Goal: Task Accomplishment & Management: Complete application form

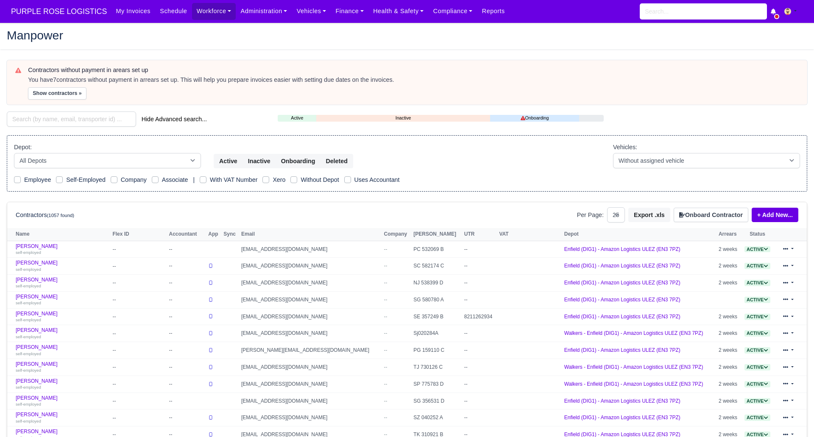
select select "25"
click at [72, 121] on input "search" at bounding box center [71, 118] width 129 height 15
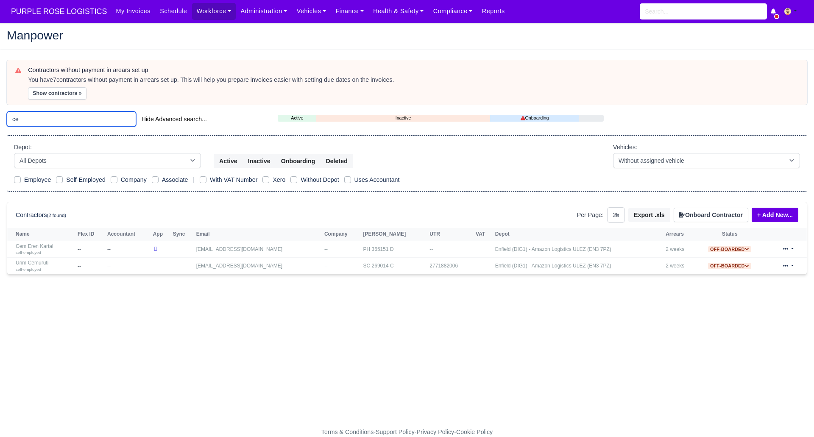
type input "c"
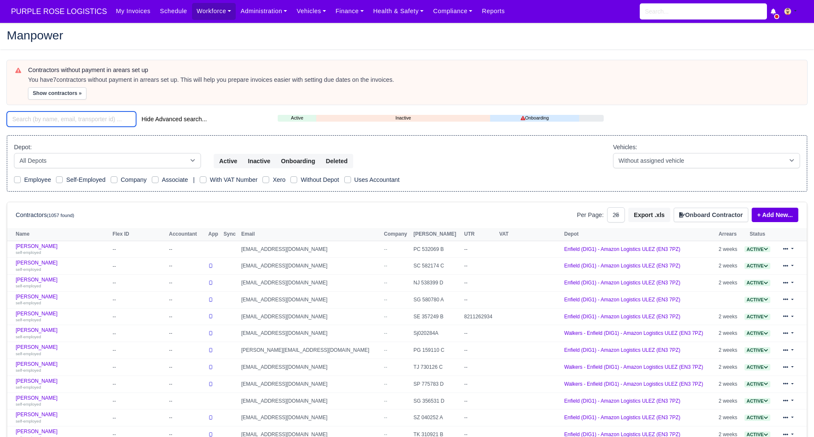
click at [91, 121] on input "search" at bounding box center [71, 118] width 129 height 15
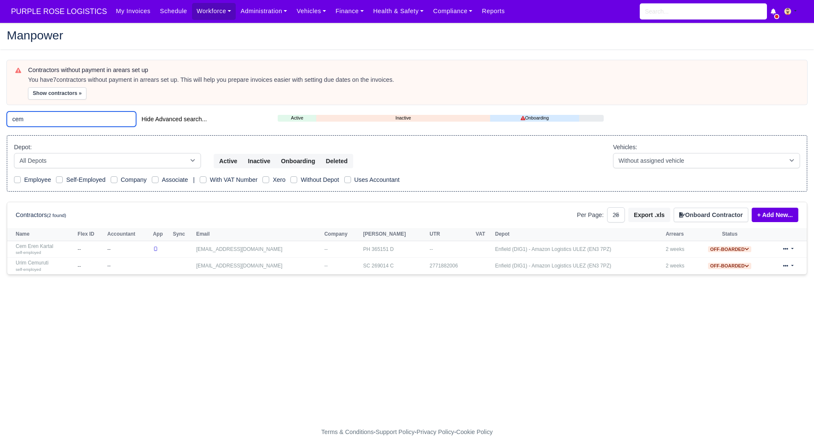
type input "cem"
click at [102, 312] on main "Manpower Contractors without payment in arears set up You have 7 contractors wi…" at bounding box center [407, 230] width 814 height 394
drag, startPoint x: 58, startPoint y: 115, endPoint x: 6, endPoint y: 120, distance: 53.2
click at [7, 119] on input "cem" at bounding box center [71, 118] width 129 height 15
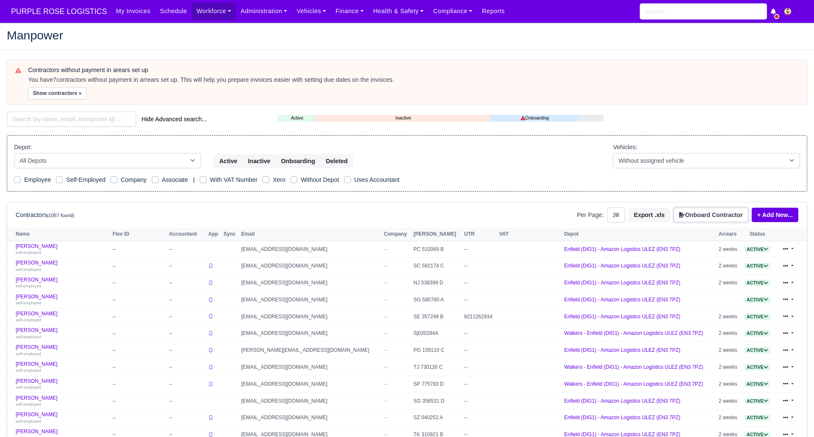
click at [711, 211] on button "Onboard Contractor" at bounding box center [710, 215] width 75 height 14
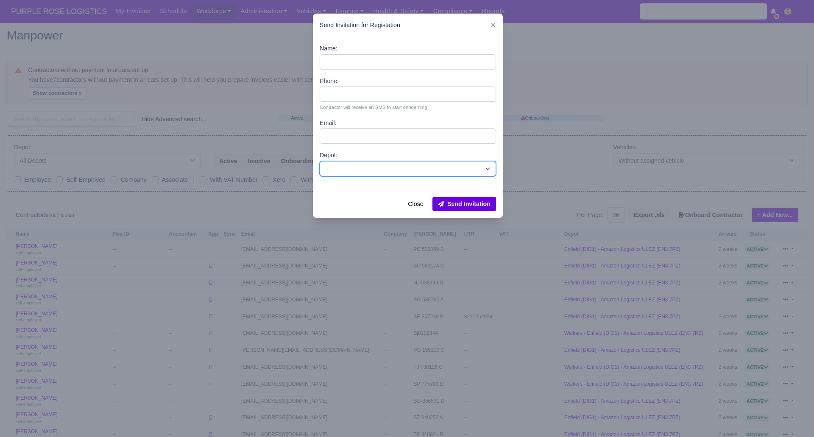
click at [409, 170] on select "-- Enfield (DIG1) - Amazon Logistics ULEZ (EN3 7PZ) Harlow (DHW1) - Amazon Logi…" at bounding box center [408, 168] width 176 height 15
select select "1"
click at [320, 161] on select "-- Enfield (DIG1) - Amazon Logistics ULEZ (EN3 7PZ) Harlow (DHW1) - Amazon Logi…" at bounding box center [408, 168] width 176 height 15
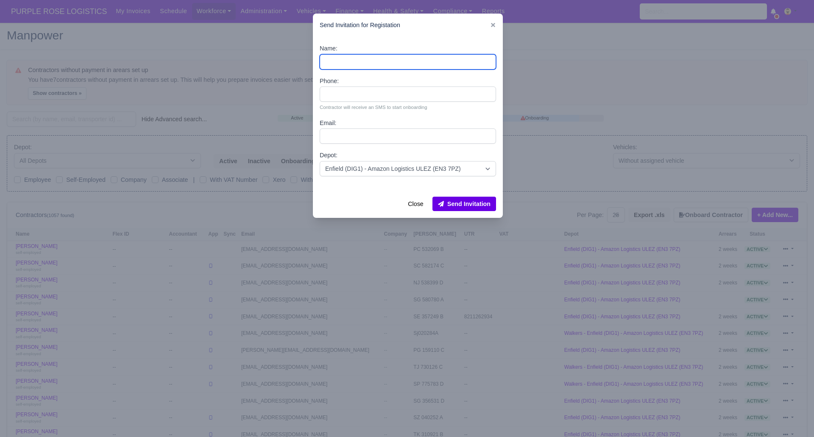
paste input "Cem Tepe"
type input "Cem Tepe"
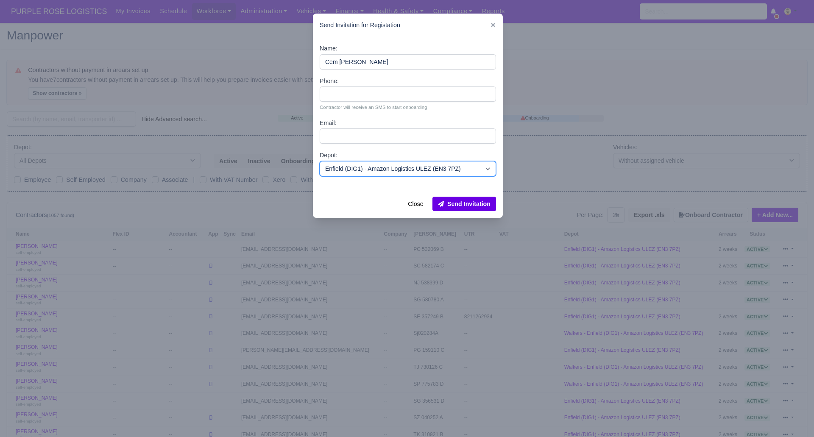
click at [429, 164] on select "-- Enfield (DIG1) - Amazon Logistics ULEZ (EN3 7PZ) Harlow (DHW1) - Amazon Logi…" at bounding box center [408, 168] width 176 height 15
select select "4"
click at [320, 161] on select "-- Enfield (DIG1) - Amazon Logistics ULEZ (EN3 7PZ) Harlow (DHW1) - Amazon Logi…" at bounding box center [408, 168] width 176 height 15
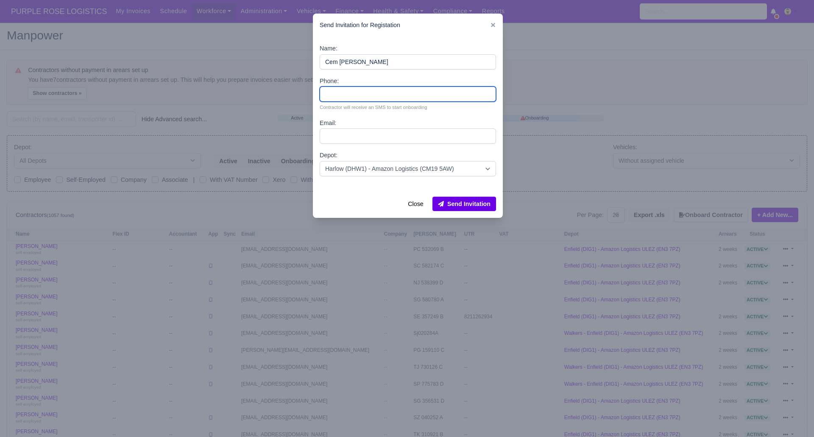
click at [350, 94] on input "Phone:" at bounding box center [408, 93] width 176 height 15
paste input "7502525037"
type input "7502525037"
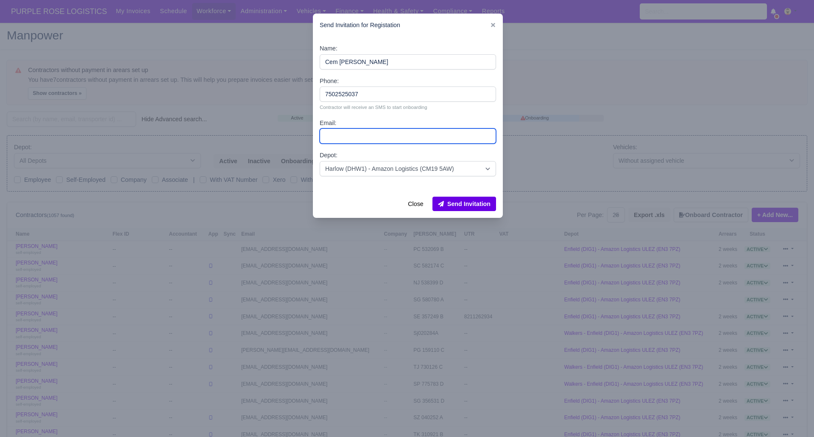
click at [344, 133] on input "Email:" at bounding box center [408, 135] width 176 height 15
paste input "ccc_work123@hotmail.com"
type input "ccc_work123@hotmail.com"
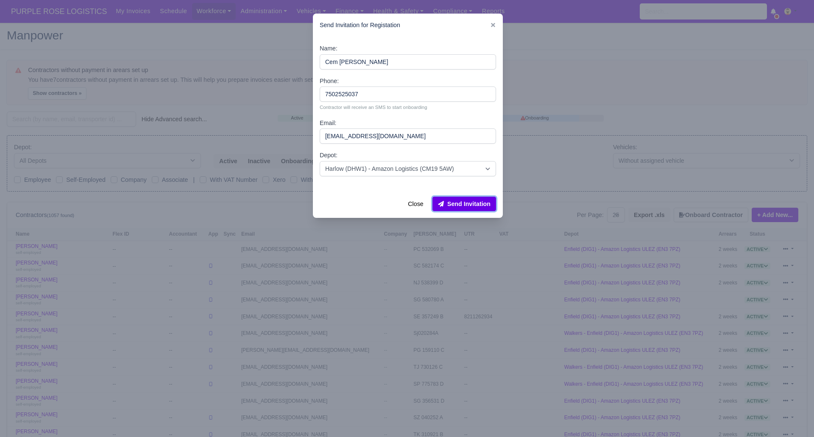
click at [473, 206] on button "Send Invitation" at bounding box center [464, 204] width 64 height 14
click at [91, 117] on div at bounding box center [407, 218] width 814 height 437
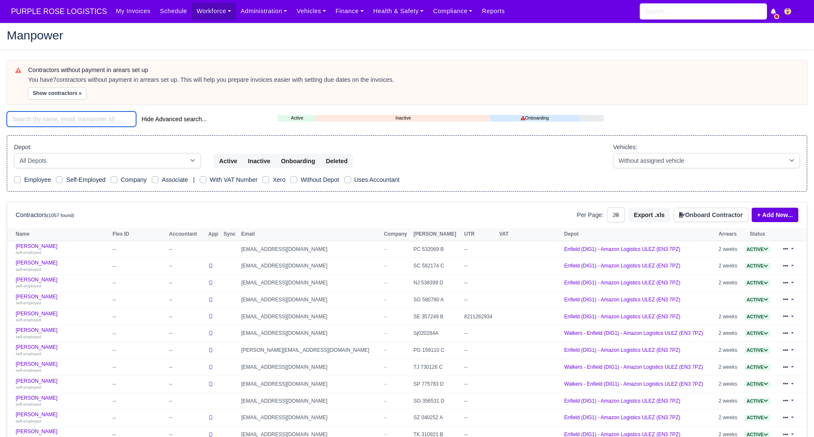
click at [91, 117] on input "search" at bounding box center [71, 118] width 129 height 15
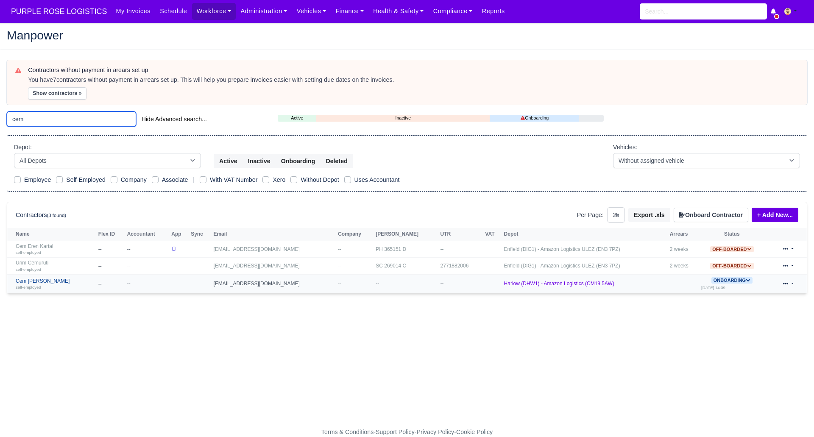
type input "cem"
drag, startPoint x: 33, startPoint y: 281, endPoint x: 110, endPoint y: 330, distance: 91.1
click at [33, 281] on link "Cem Tepe self-employed" at bounding box center [55, 284] width 78 height 12
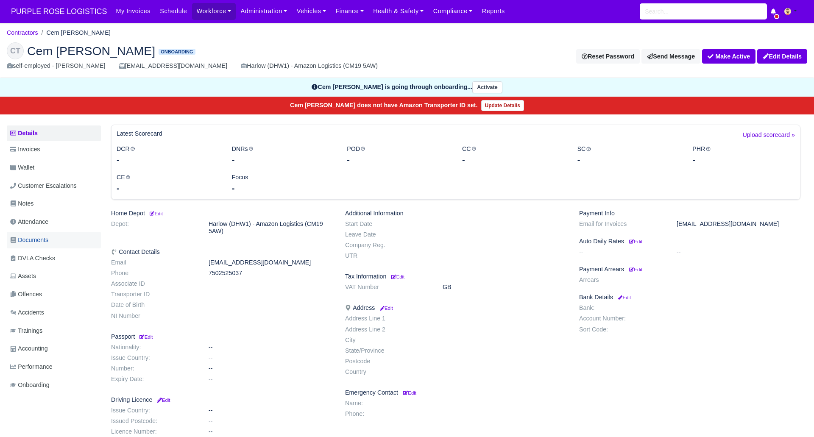
click at [41, 243] on span "Documents" at bounding box center [29, 240] width 38 height 10
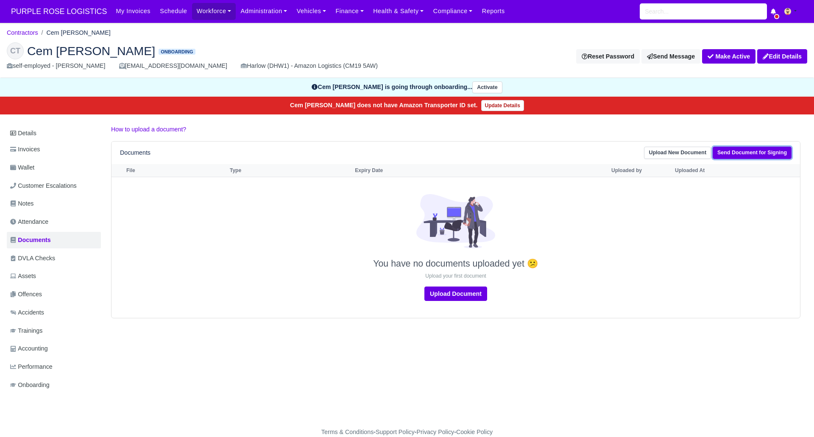
click at [750, 147] on link "Send Document for Signing" at bounding box center [751, 153] width 79 height 12
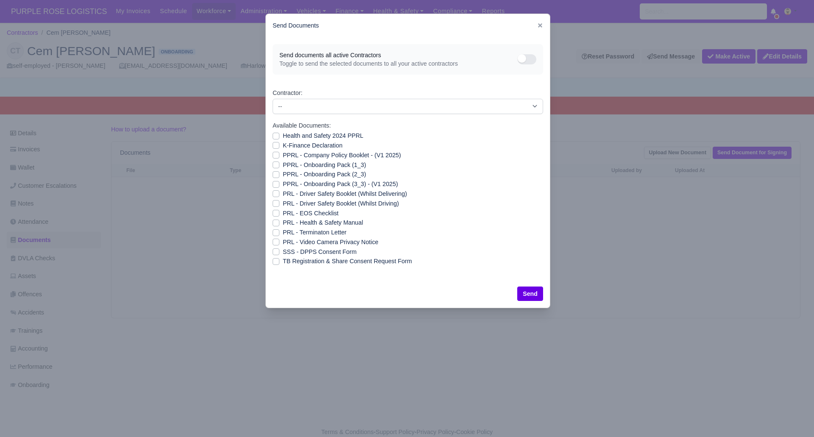
drag, startPoint x: 274, startPoint y: 254, endPoint x: 284, endPoint y: 256, distance: 10.1
click at [283, 254] on label "SSS - DPPS Consent Form" at bounding box center [320, 252] width 74 height 10
click at [275, 254] on input "SSS - DPPS Consent Form" at bounding box center [276, 250] width 7 height 7
checkbox input "true"
click at [602, 89] on div at bounding box center [407, 218] width 814 height 437
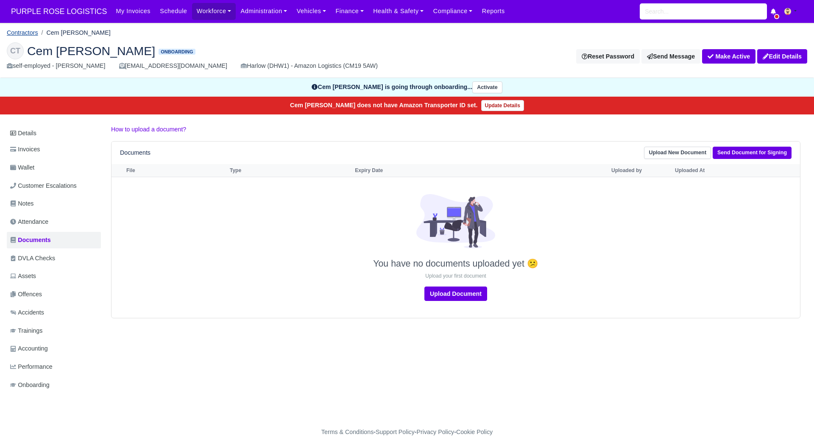
click at [26, 32] on link "Contractors" at bounding box center [22, 32] width 31 height 7
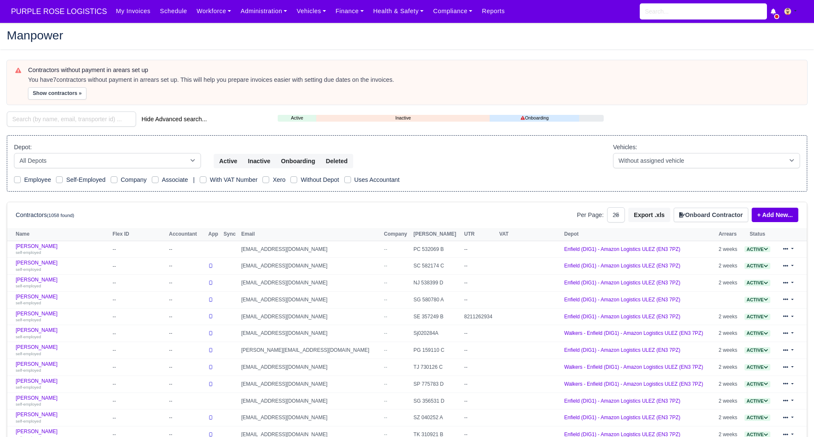
select select "25"
click at [41, 116] on input "search" at bounding box center [71, 118] width 129 height 15
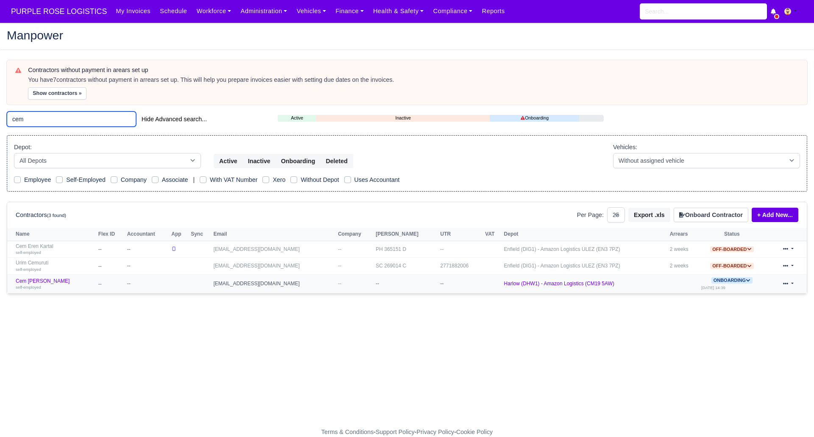
type input "cem"
click at [746, 281] on icon at bounding box center [748, 280] width 5 height 5
click at [705, 302] on button "Deactivate" at bounding box center [697, 306] width 39 height 14
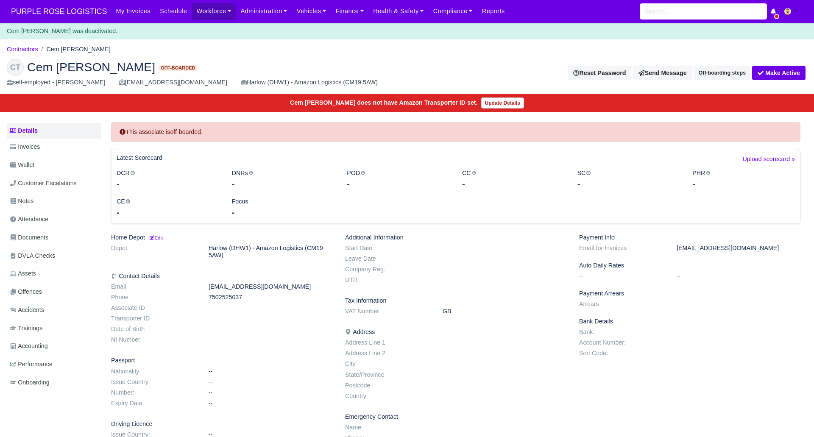
drag, startPoint x: 24, startPoint y: 52, endPoint x: 44, endPoint y: 40, distance: 22.6
click at [23, 52] on link "Contractors" at bounding box center [22, 49] width 31 height 7
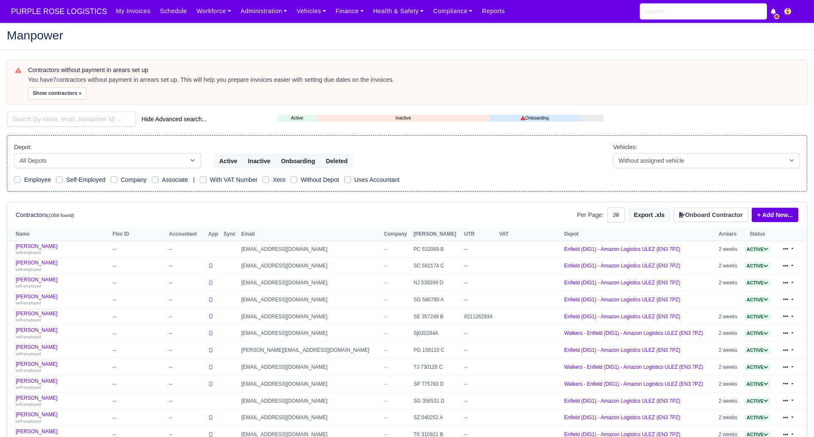
select select "25"
click at [703, 213] on button "Onboard Contractor" at bounding box center [710, 215] width 75 height 14
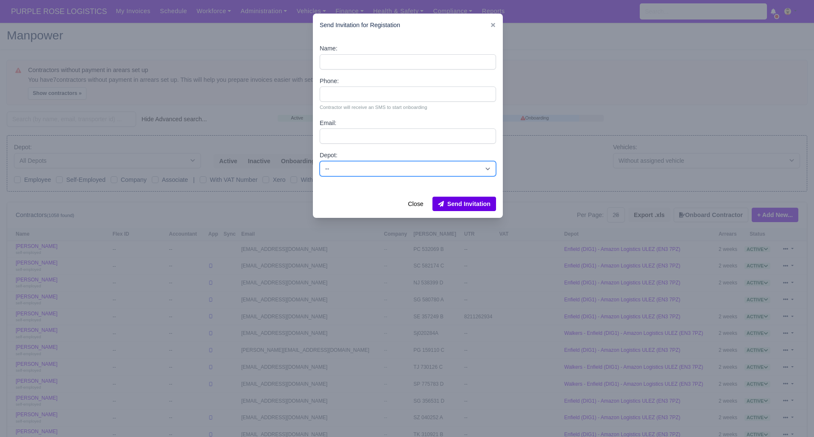
click at [339, 168] on select "-- Enfield (DIG1) - Amazon Logistics ULEZ (EN3 7PZ) Harlow (DHW1) - Amazon Logi…" at bounding box center [408, 168] width 176 height 15
select select "1"
click at [320, 161] on select "-- Enfield (DIG1) - Amazon Logistics ULEZ (EN3 7PZ) Harlow (DHW1) - Amazon Logi…" at bounding box center [408, 168] width 176 height 15
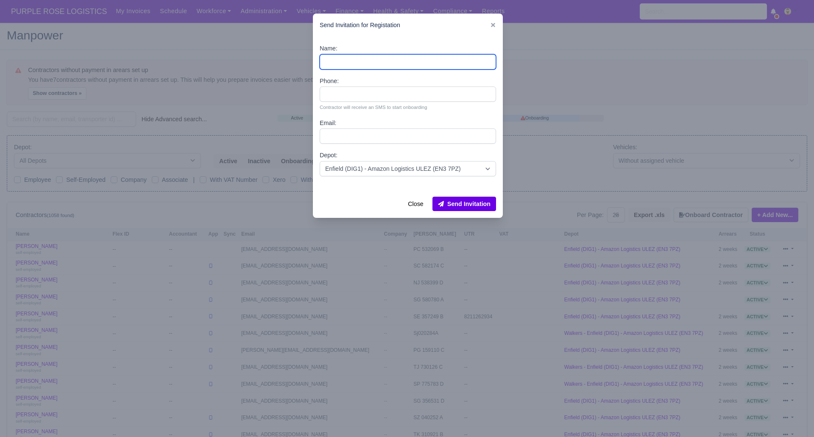
paste input "Isaac Okyere Wiredu"
type input "Isaac Okyere Wiredu"
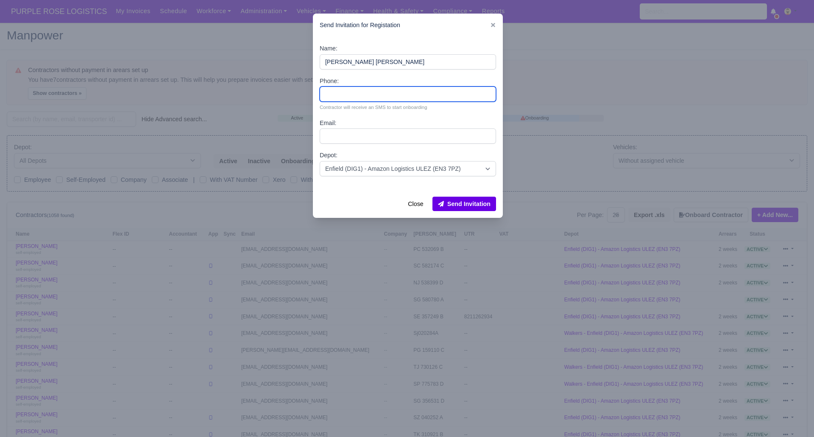
paste input "07551363782"
type input "07551363782"
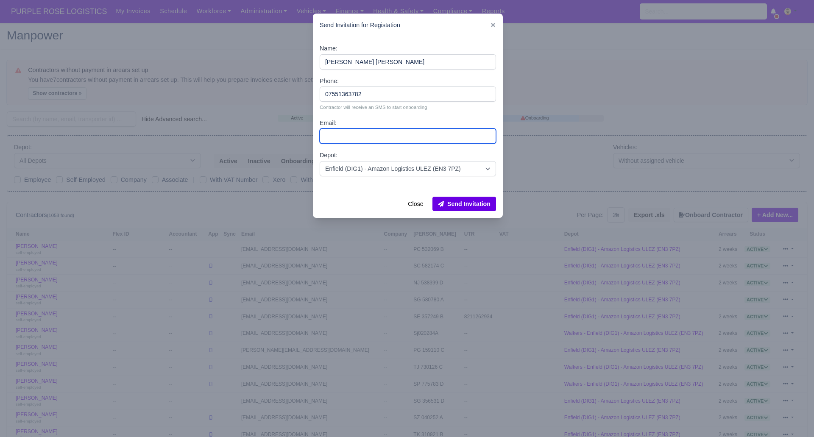
click at [342, 136] on input "Email:" at bounding box center [408, 135] width 176 height 15
paste input "iwiredu788@hotmail.com"
type input "iwiredu788@hotmail.com"
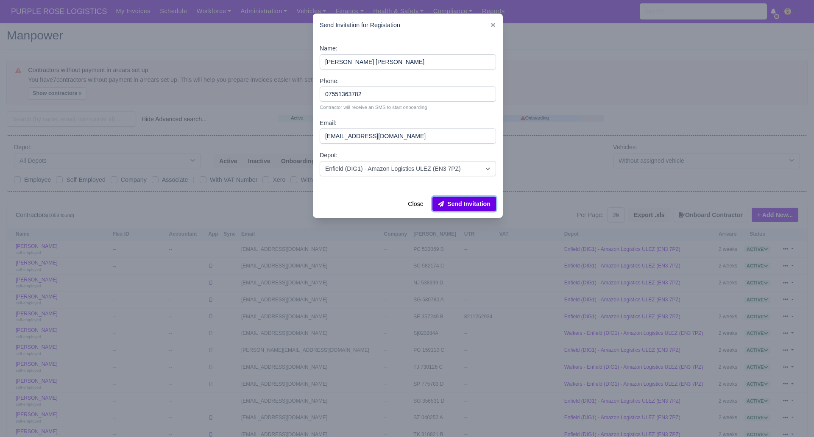
click at [455, 202] on button "Send Invitation" at bounding box center [464, 204] width 64 height 14
drag, startPoint x: 263, startPoint y: 37, endPoint x: 165, endPoint y: 57, distance: 99.8
click at [262, 36] on div at bounding box center [407, 218] width 814 height 437
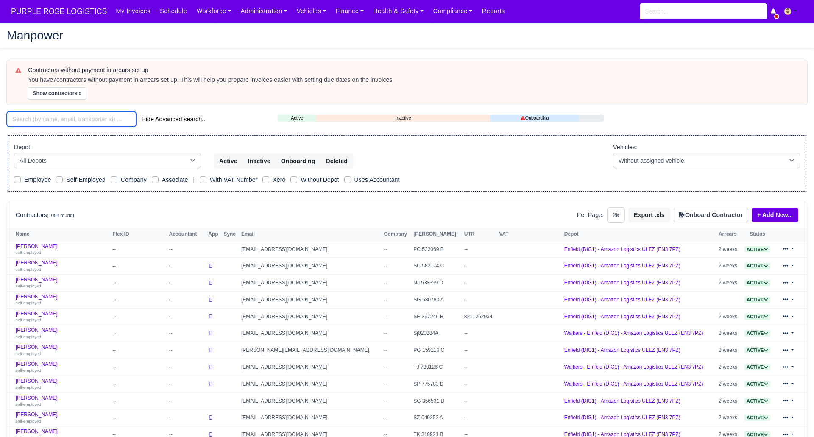
click at [46, 122] on input "search" at bounding box center [71, 118] width 129 height 15
paste input "Isaac Okyere Wiredu"
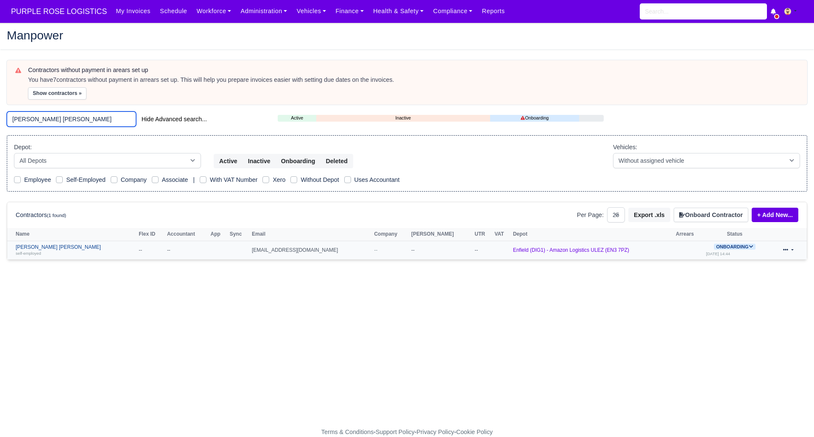
type input "Isaac Okyere Wiredu"
click at [45, 249] on link "Isaac Okyere Wiredu self-employed" at bounding box center [75, 250] width 119 height 12
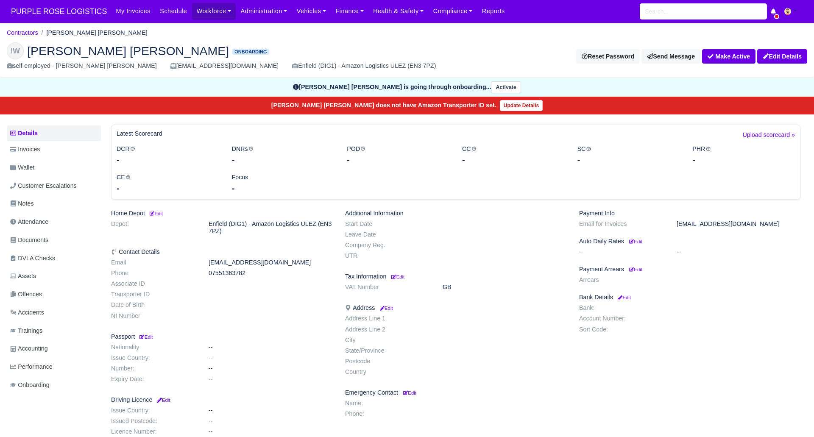
drag, startPoint x: 50, startPoint y: 238, endPoint x: 239, endPoint y: 267, distance: 191.3
click at [51, 238] on link "Documents" at bounding box center [54, 240] width 94 height 17
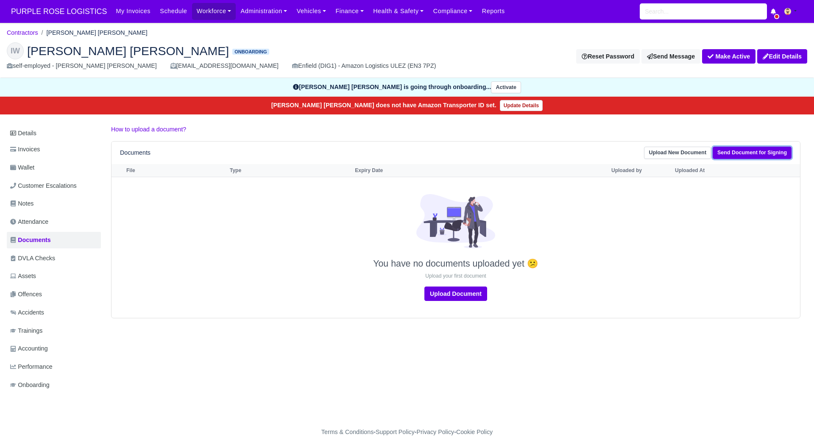
click at [743, 153] on link "Send Document for Signing" at bounding box center [751, 153] width 79 height 12
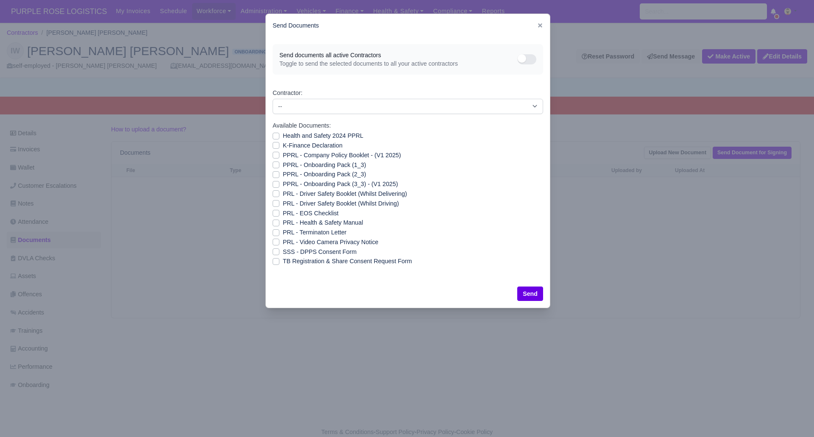
drag, startPoint x: 277, startPoint y: 253, endPoint x: 346, endPoint y: 276, distance: 73.3
click at [283, 253] on label "SSS - DPPS Consent Form" at bounding box center [320, 252] width 74 height 10
click at [278, 253] on input "SSS - DPPS Consent Form" at bounding box center [276, 250] width 7 height 7
checkbox input "true"
click at [534, 292] on button "Send" at bounding box center [530, 294] width 26 height 14
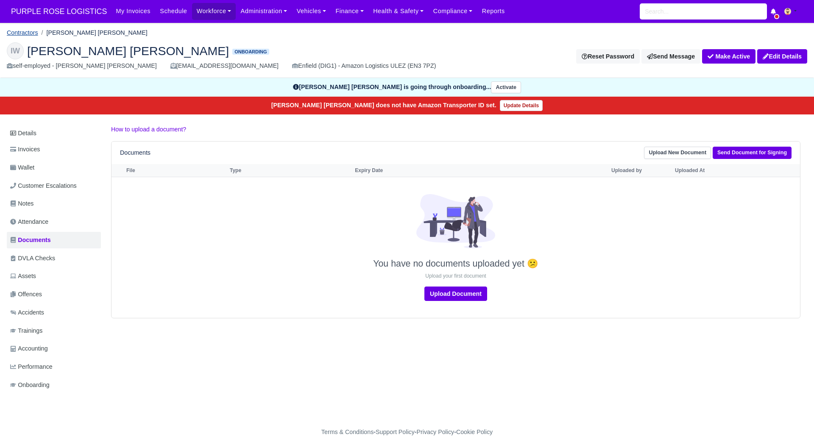
click at [32, 31] on link "Contractors" at bounding box center [22, 32] width 31 height 7
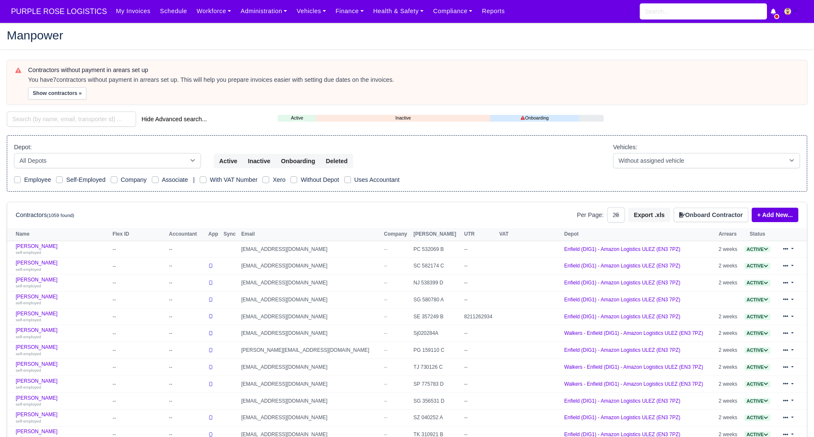
select select "25"
click at [703, 213] on button "Onboard Contractor" at bounding box center [710, 215] width 75 height 14
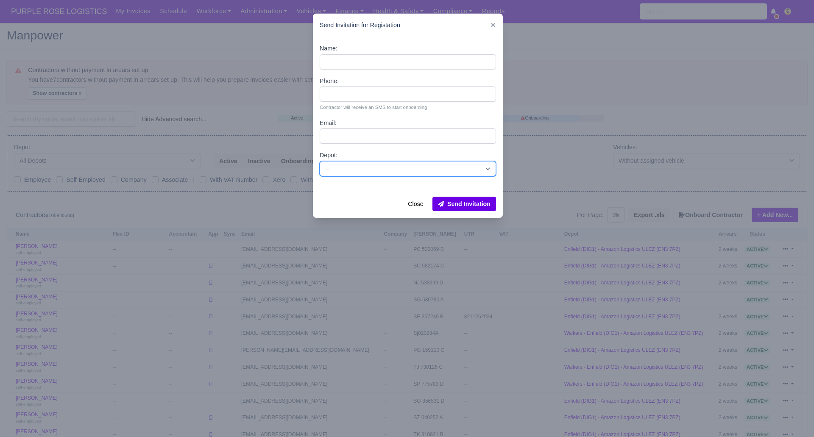
click at [370, 161] on select "-- Enfield (DIG1) - Amazon Logistics ULEZ (EN3 7PZ) Harlow (DHW1) - Amazon Logi…" at bounding box center [408, 168] width 176 height 15
select select "1"
click at [320, 161] on select "-- Enfield (DIG1) - Amazon Logistics ULEZ (EN3 7PZ) Harlow (DHW1) - Amazon Logi…" at bounding box center [408, 168] width 176 height 15
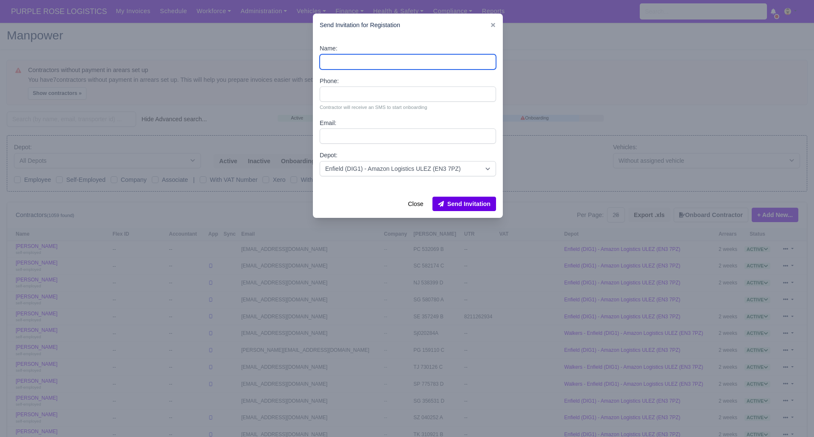
paste input "[PERSON_NAME]"
type input "[PERSON_NAME]"
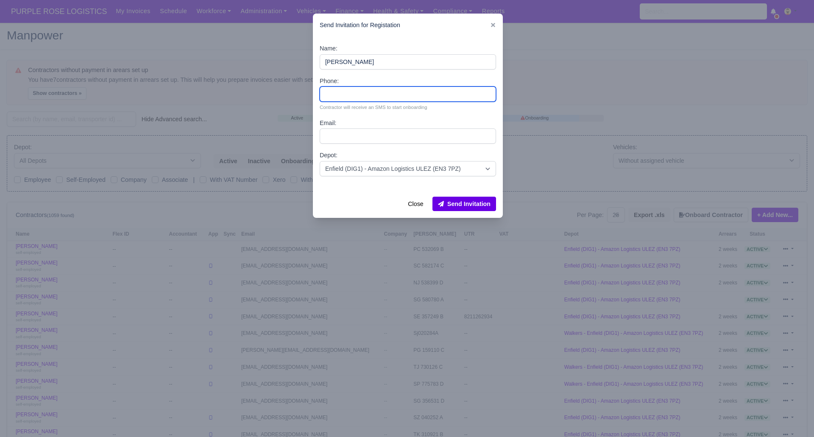
click at [353, 93] on input "Phone:" at bounding box center [408, 93] width 176 height 15
paste input "07913405372"
type input "07913405372"
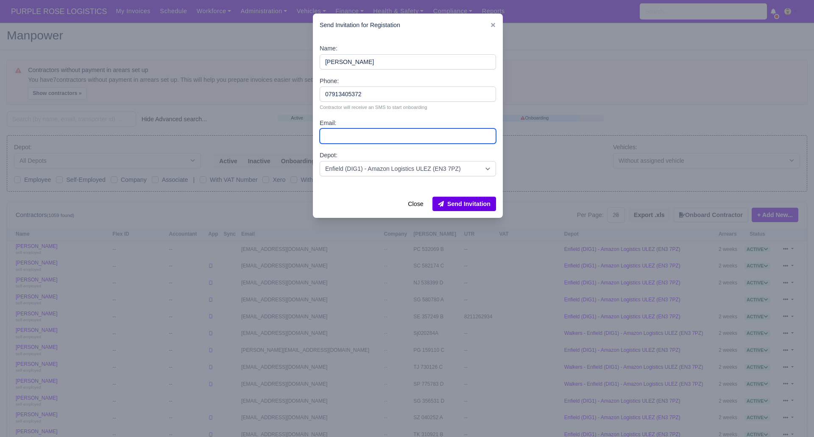
click at [361, 134] on input "Email:" at bounding box center [408, 135] width 176 height 15
paste input "makdriver8@gmail.com"
type input "makdriver8@gmail.com"
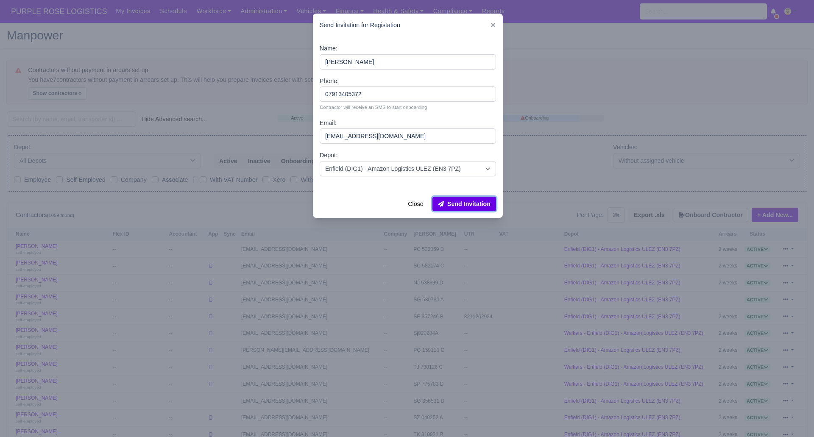
click at [462, 203] on button "Send Invitation" at bounding box center [464, 204] width 64 height 14
click at [245, 42] on div at bounding box center [407, 218] width 814 height 437
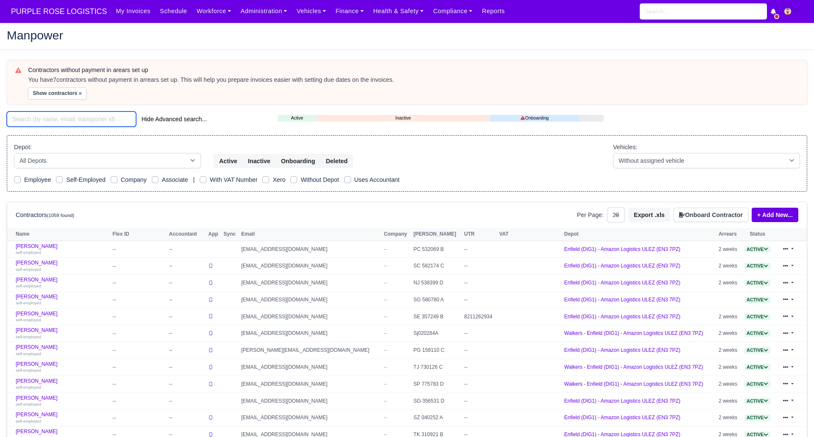
click at [56, 119] on input "search" at bounding box center [71, 118] width 129 height 15
paste input "Mohammed Khair"
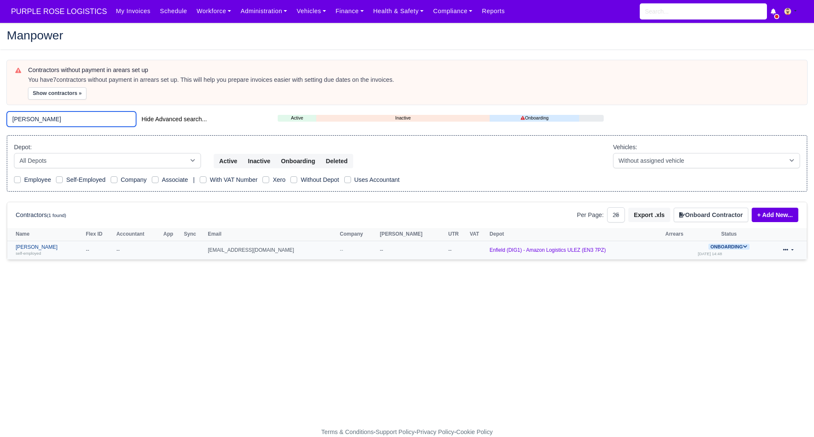
type input "Mohammed Khair"
click at [54, 247] on link "Mohammed Khair self-employed" at bounding box center [49, 250] width 66 height 12
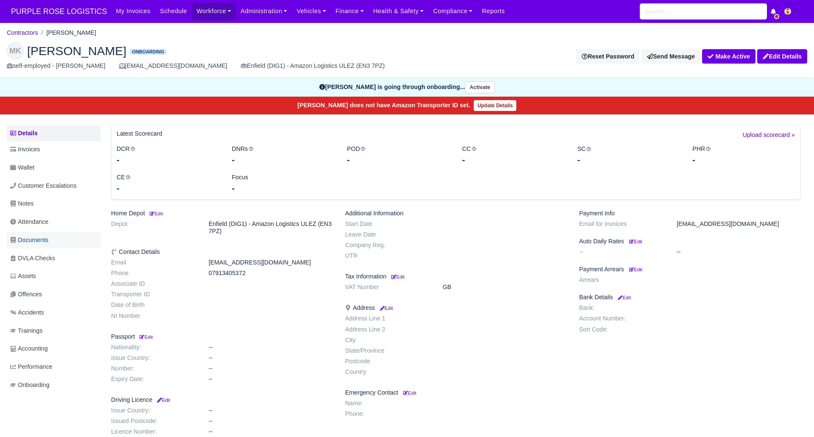
click at [42, 239] on span "Documents" at bounding box center [29, 240] width 38 height 10
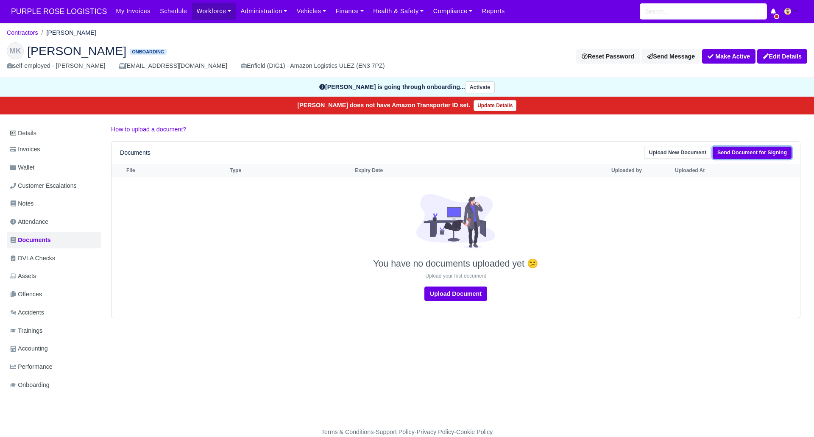
click at [761, 153] on link "Send Document for Signing" at bounding box center [751, 153] width 79 height 12
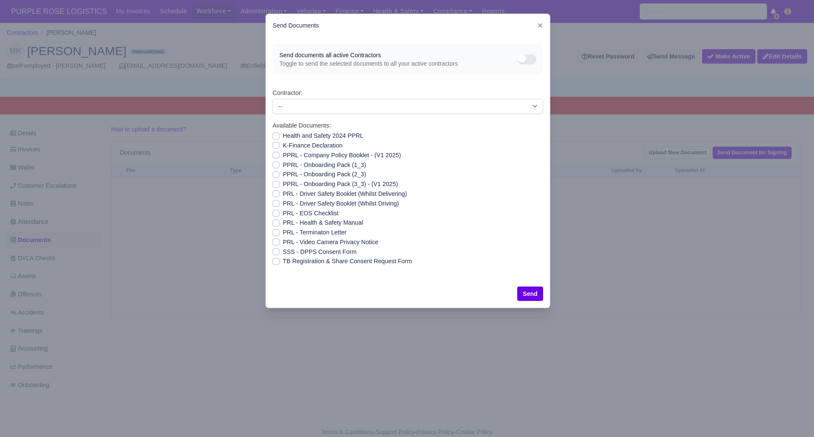
click at [283, 251] on label "SSS - DPPS Consent Form" at bounding box center [320, 252] width 74 height 10
click at [275, 251] on input "SSS - DPPS Consent Form" at bounding box center [276, 250] width 7 height 7
checkbox input "true"
click at [536, 292] on button "Send" at bounding box center [530, 294] width 26 height 14
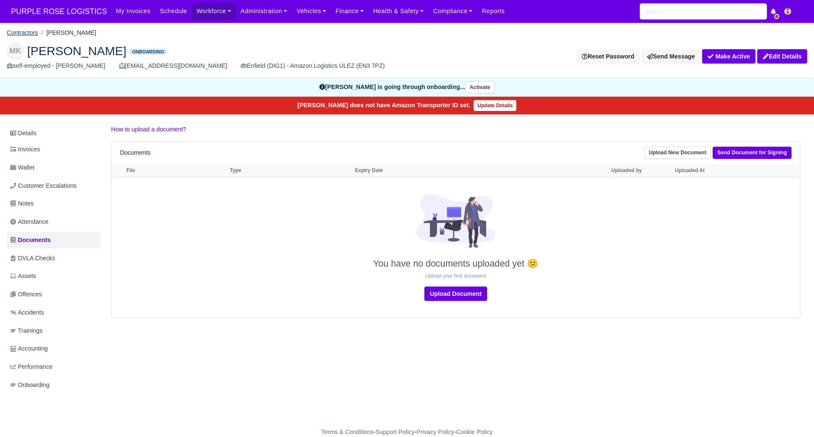
click at [27, 31] on link "Contractors" at bounding box center [22, 32] width 31 height 7
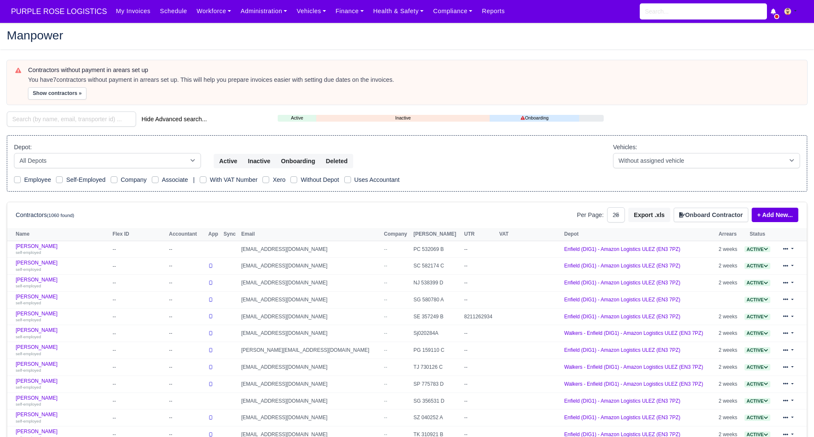
select select "25"
click at [50, 121] on input "search" at bounding box center [71, 118] width 129 height 15
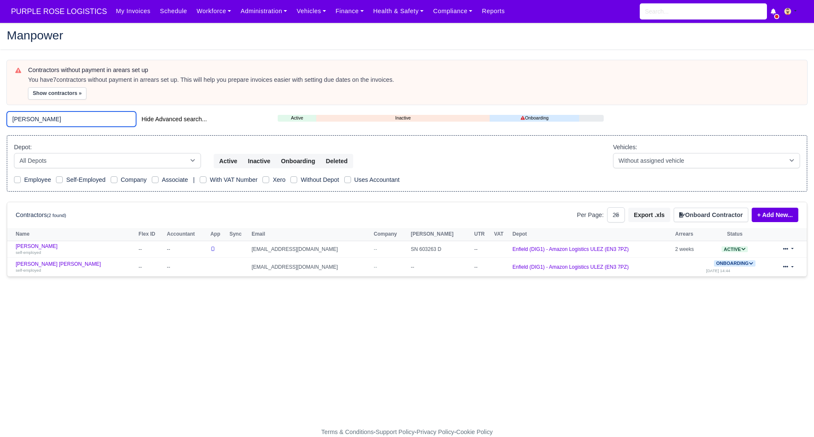
type input "[PERSON_NAME]"
click at [65, 381] on main "Manpower Contractors without payment in arears set up You have 7 contractors wi…" at bounding box center [407, 230] width 814 height 394
click at [116, 342] on main "Manpower Contractors without payment in arears set up You have 7 contractors wi…" at bounding box center [407, 230] width 814 height 394
click at [206, 320] on main "Manpower Contractors without payment in arears set up You have 7 contractors wi…" at bounding box center [407, 230] width 814 height 394
